Goal: Transaction & Acquisition: Subscribe to service/newsletter

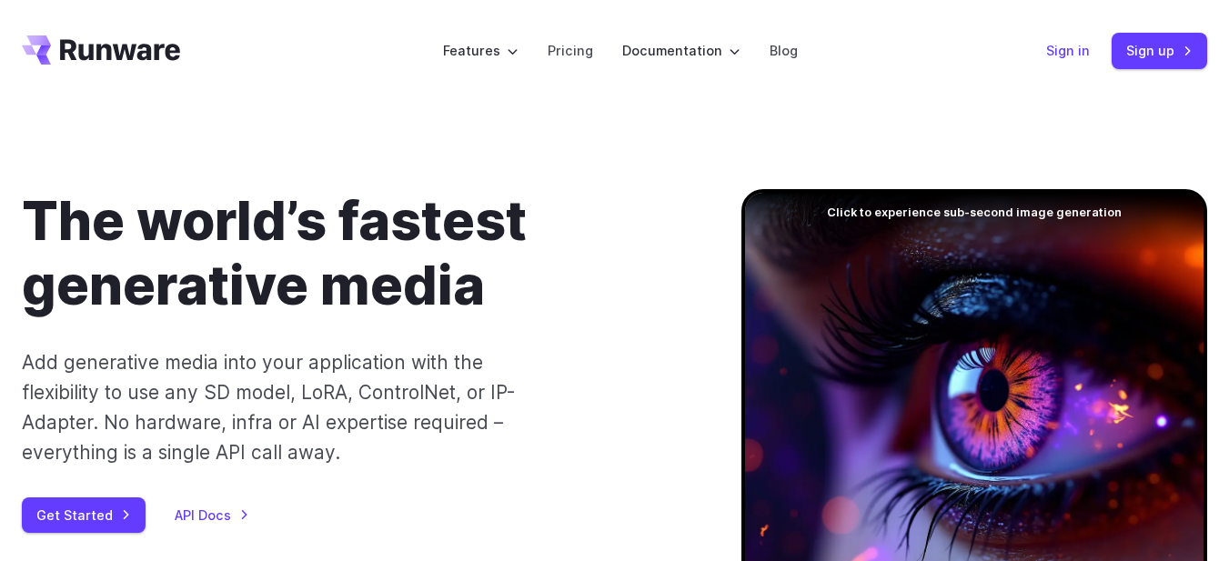
click at [1077, 53] on link "Sign in" at bounding box center [1068, 50] width 44 height 21
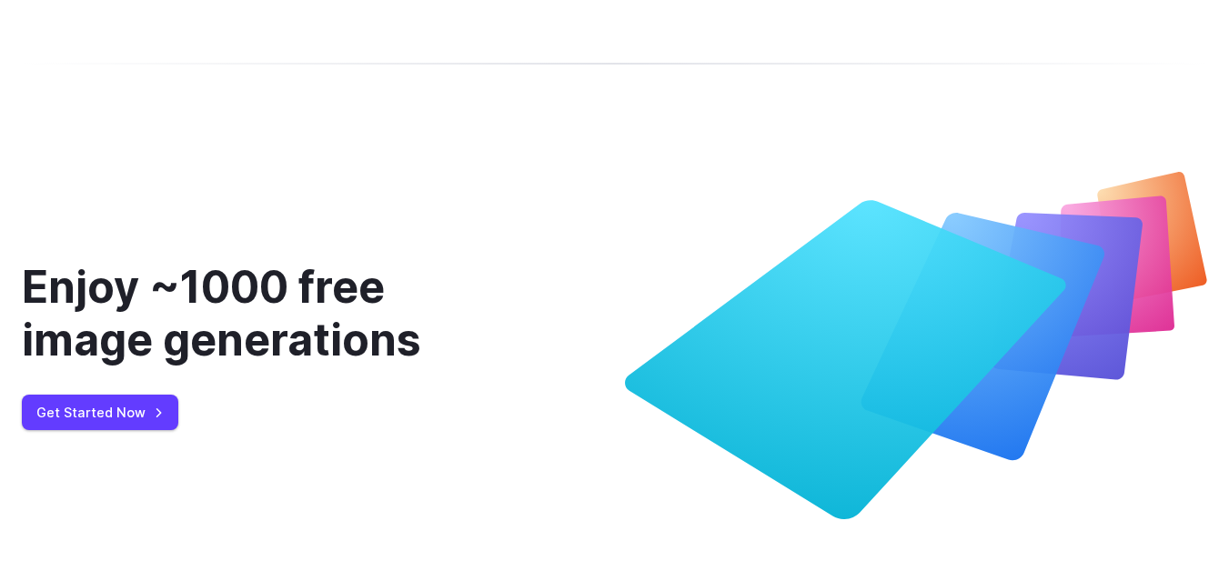
scroll to position [7578, 0]
